Goal: Transaction & Acquisition: Download file/media

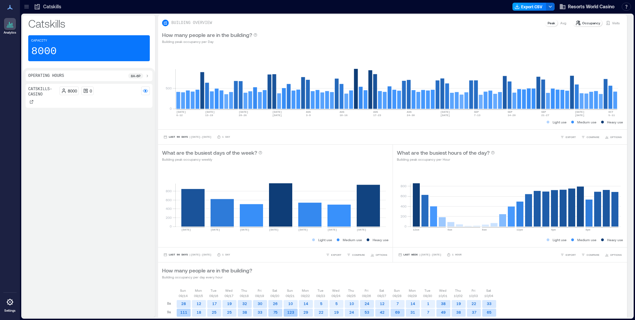
click at [529, 8] on button "Export CSV" at bounding box center [530, 7] width 34 height 8
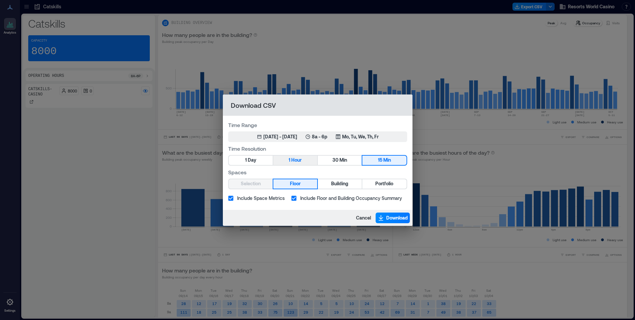
click at [300, 161] on span "Hour" at bounding box center [296, 160] width 10 height 8
click at [392, 178] on div "Spaces Selection Floor Building Portfolio" at bounding box center [317, 178] width 179 height 21
click at [393, 178] on div "Spaces Selection Floor Building Portfolio" at bounding box center [317, 178] width 179 height 21
click at [394, 181] on button "Portfolio" at bounding box center [385, 183] width 44 height 9
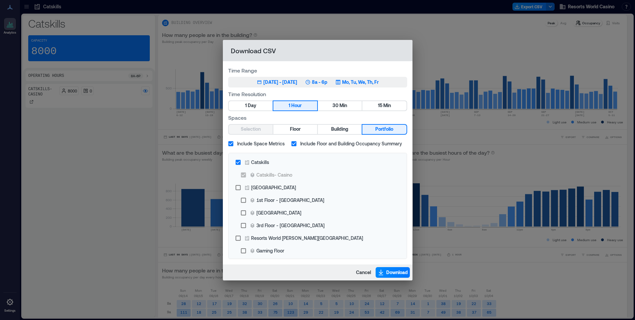
click at [328, 80] on p "8a - 6p" at bounding box center [320, 82] width 16 height 7
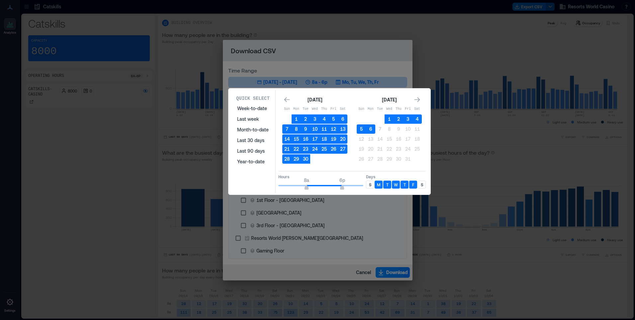
click at [370, 182] on p "S" at bounding box center [370, 184] width 2 height 5
click at [426, 188] on div "Quick Select Week-to-date Last week Month-to-date Last 30 days Last 90 days Yea…" at bounding box center [330, 141] width 198 height 103
click at [422, 186] on p "S" at bounding box center [422, 184] width 2 height 5
click at [369, 127] on button "6" at bounding box center [370, 128] width 9 height 9
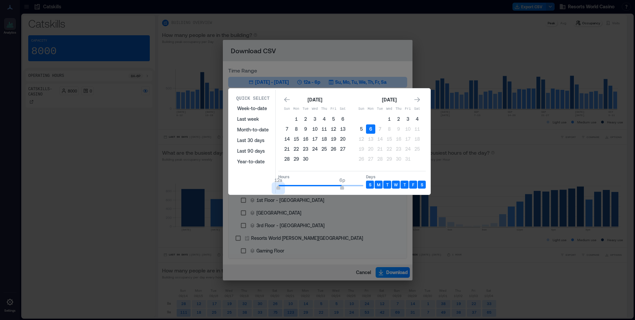
drag, startPoint x: 306, startPoint y: 186, endPoint x: 275, endPoint y: 189, distance: 31.1
click at [275, 189] on div "Quick Select Week-to-date Last week Month-to-date Last 30 days Last 90 days Yea…" at bounding box center [330, 141] width 198 height 103
type input "*"
drag, startPoint x: 278, startPoint y: 187, endPoint x: 299, endPoint y: 189, distance: 21.4
click at [299, 189] on span "6a" at bounding box center [300, 188] width 4 height 3
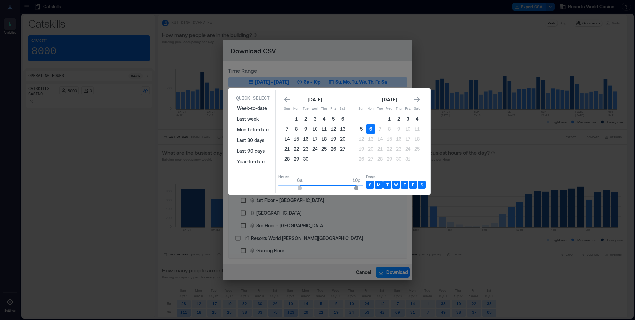
type input "**"
drag, startPoint x: 342, startPoint y: 189, endPoint x: 365, endPoint y: 186, distance: 23.0
click at [365, 187] on span "12a" at bounding box center [364, 188] width 4 height 3
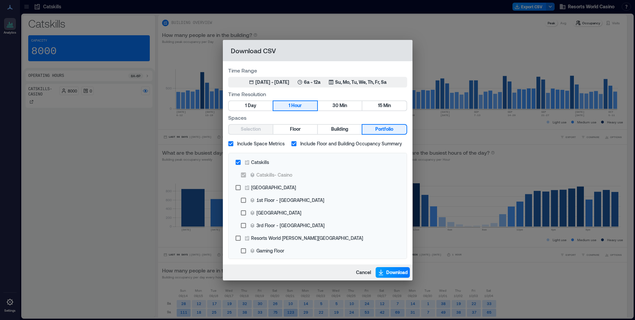
click at [393, 273] on span "Download" at bounding box center [397, 272] width 22 height 7
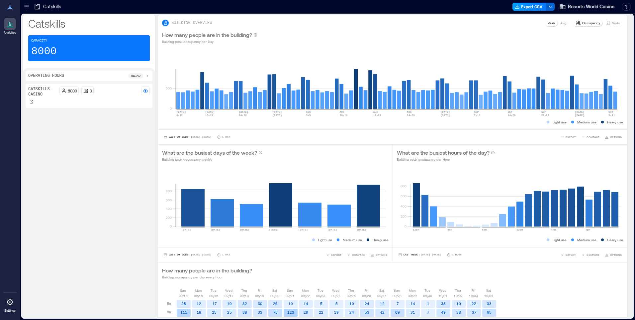
click at [534, 8] on button "Export CSV" at bounding box center [530, 7] width 34 height 8
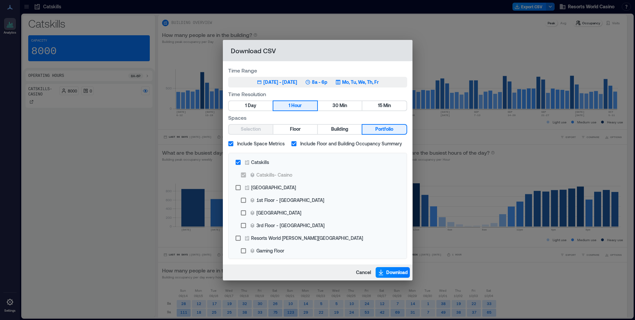
click at [353, 84] on p "Mo, Tu, We, Th, Fr" at bounding box center [360, 82] width 37 height 7
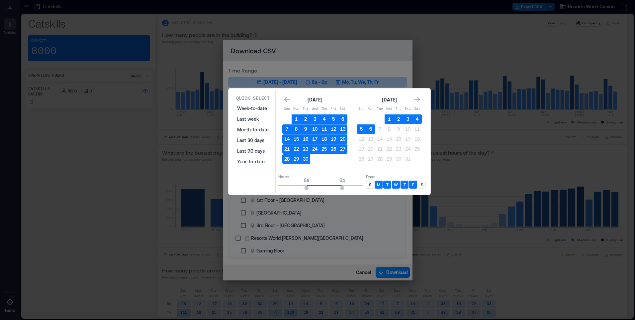
click at [371, 186] on p "S" at bounding box center [370, 184] width 2 height 5
click at [421, 185] on p "S" at bounding box center [422, 184] width 2 height 5
click at [374, 130] on button "6" at bounding box center [370, 128] width 9 height 9
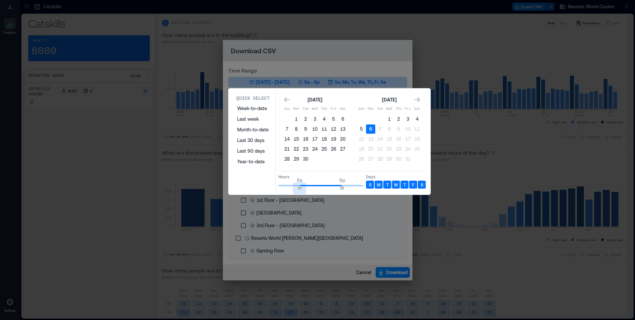
type input "*"
drag, startPoint x: 307, startPoint y: 188, endPoint x: 271, endPoint y: 190, distance: 35.6
click at [271, 190] on div "Quick Select Week-to-date Last week Month-to-date Last 30 days Last 90 days Yea…" at bounding box center [330, 141] width 198 height 103
type input "*"
drag, startPoint x: 338, startPoint y: 188, endPoint x: 300, endPoint y: 191, distance: 38.0
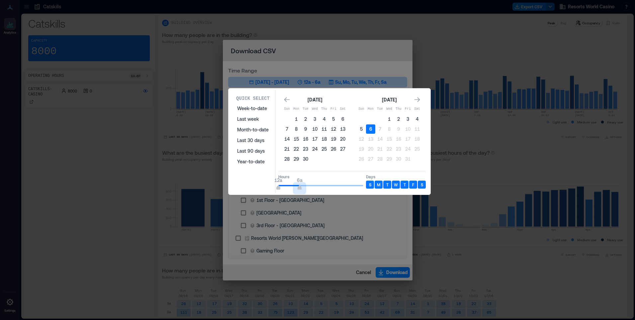
click at [300, 191] on div "Quick Select Week-to-date Last week Month-to-date Last 30 days Last 90 days Yea…" at bounding box center [330, 141] width 198 height 103
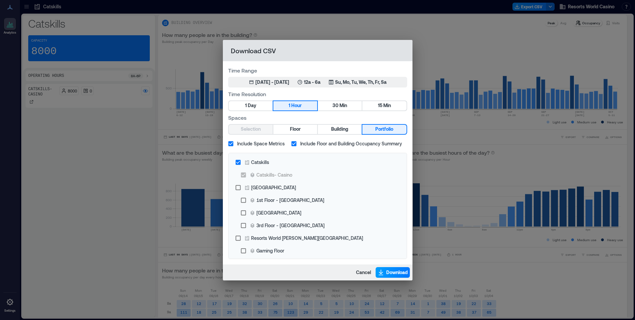
click at [400, 274] on span "Download" at bounding box center [397, 272] width 22 height 7
